Goal: Task Accomplishment & Management: Manage account settings

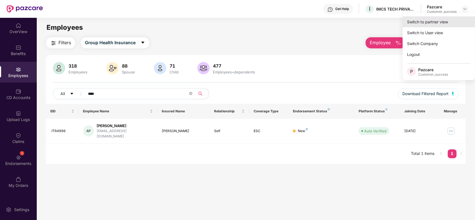
click at [445, 19] on div "Switch to partner view" at bounding box center [439, 21] width 72 height 11
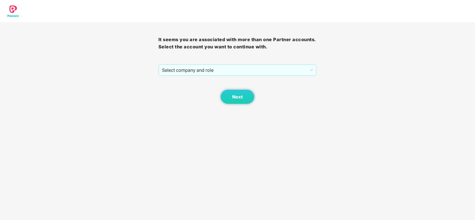
click at [279, 77] on div "Next" at bounding box center [237, 90] width 158 height 28
click at [277, 73] on span "Select company and role" at bounding box center [237, 70] width 151 height 11
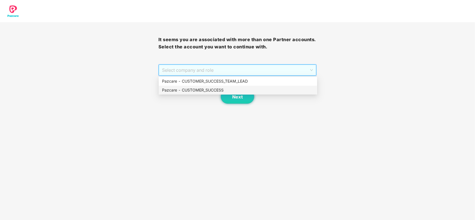
click at [244, 89] on div "Pazcare - CUSTOMER_SUCCESS" at bounding box center [238, 90] width 152 height 6
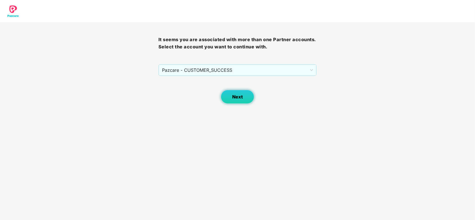
click at [240, 92] on button "Next" at bounding box center [237, 97] width 33 height 14
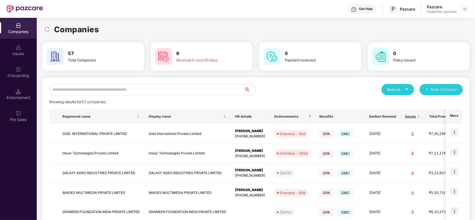
click at [184, 89] on input "text" at bounding box center [146, 89] width 195 height 11
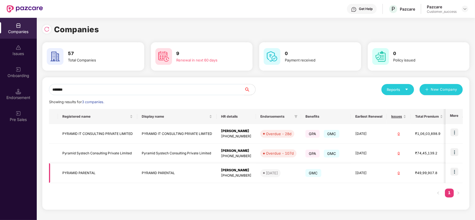
type input "*******"
click at [453, 169] on img at bounding box center [455, 172] width 8 height 8
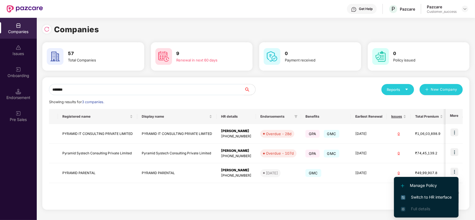
click at [414, 198] on span "Switch to HR interface" at bounding box center [426, 197] width 51 height 6
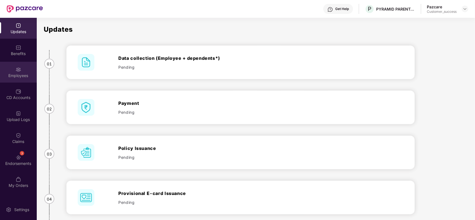
click at [7, 73] on div "Employees" at bounding box center [18, 76] width 37 height 6
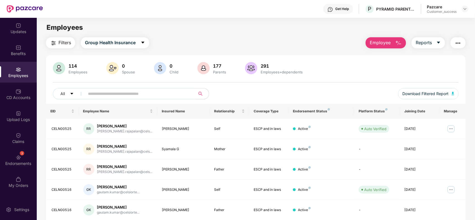
click at [151, 94] on input "text" at bounding box center [138, 94] width 100 height 8
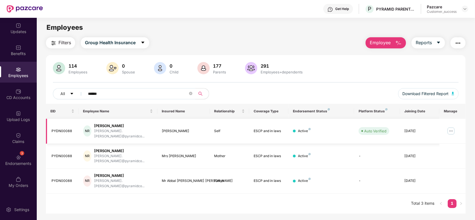
type input "******"
click at [449, 130] on img at bounding box center [451, 131] width 9 height 9
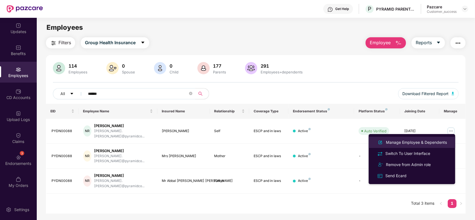
click at [413, 143] on div "Manage Employee & Dependents" at bounding box center [416, 143] width 63 height 6
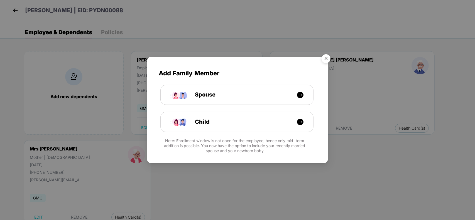
click at [325, 57] on img "Close" at bounding box center [326, 60] width 16 height 16
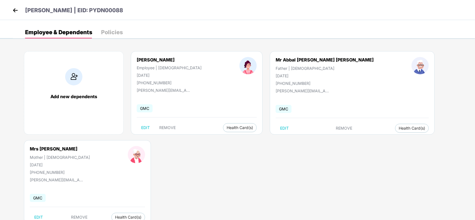
scroll to position [17, 0]
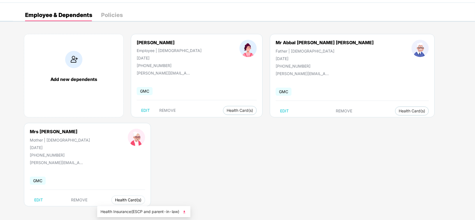
click at [115, 202] on span "Health Card(s)" at bounding box center [128, 200] width 26 height 3
click at [124, 199] on span "Health Card(s)" at bounding box center [128, 200] width 26 height 3
click at [139, 216] on ul "Health Insurance(ESCP and parent-in-law)" at bounding box center [143, 211] width 93 height 11
click at [150, 211] on span "Health Insurance(ESCP and parent-in-law)" at bounding box center [144, 212] width 87 height 6
